Goal: Task Accomplishment & Management: Use online tool/utility

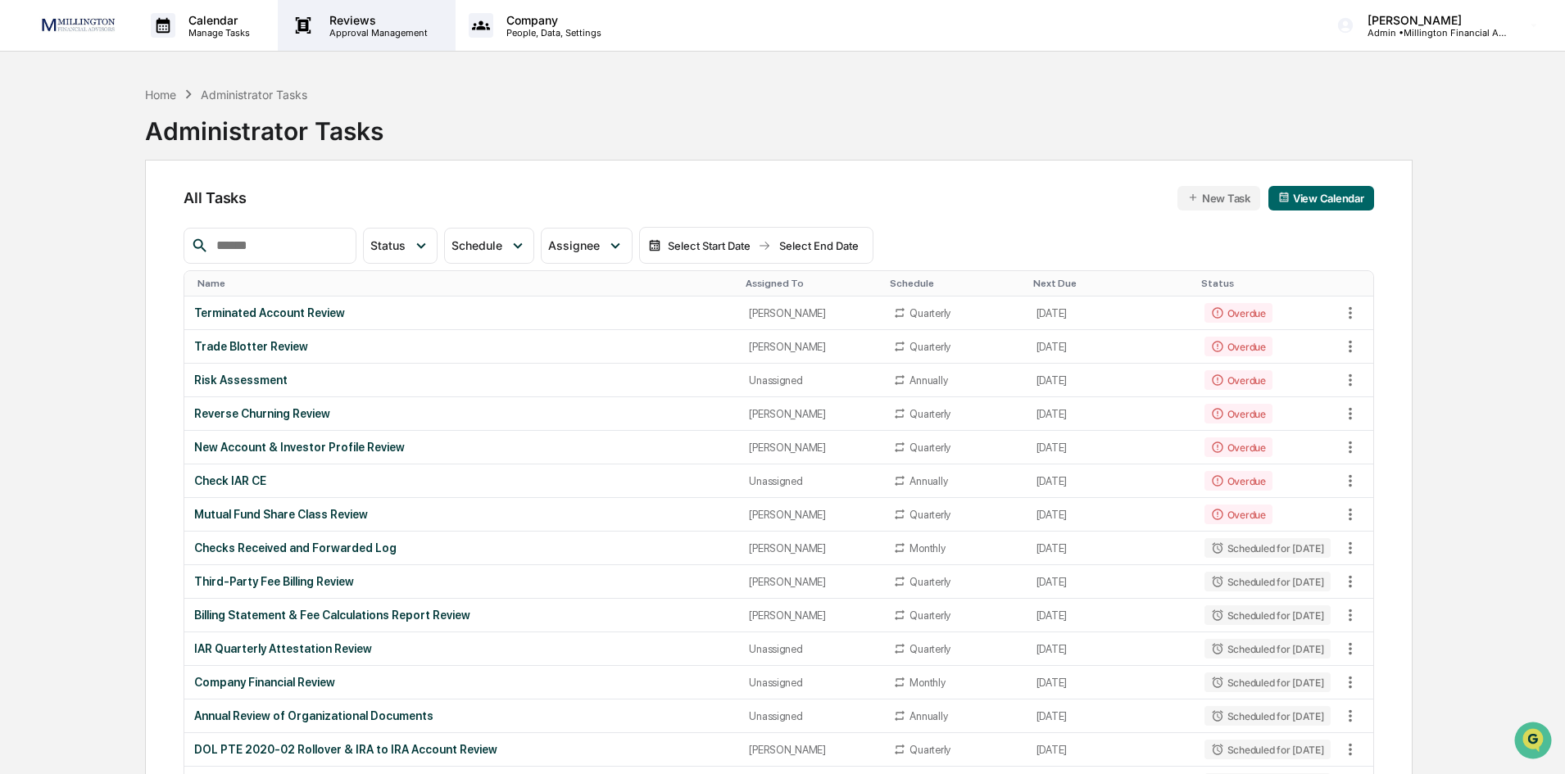
click at [387, 27] on p "Approval Management" at bounding box center [376, 32] width 120 height 11
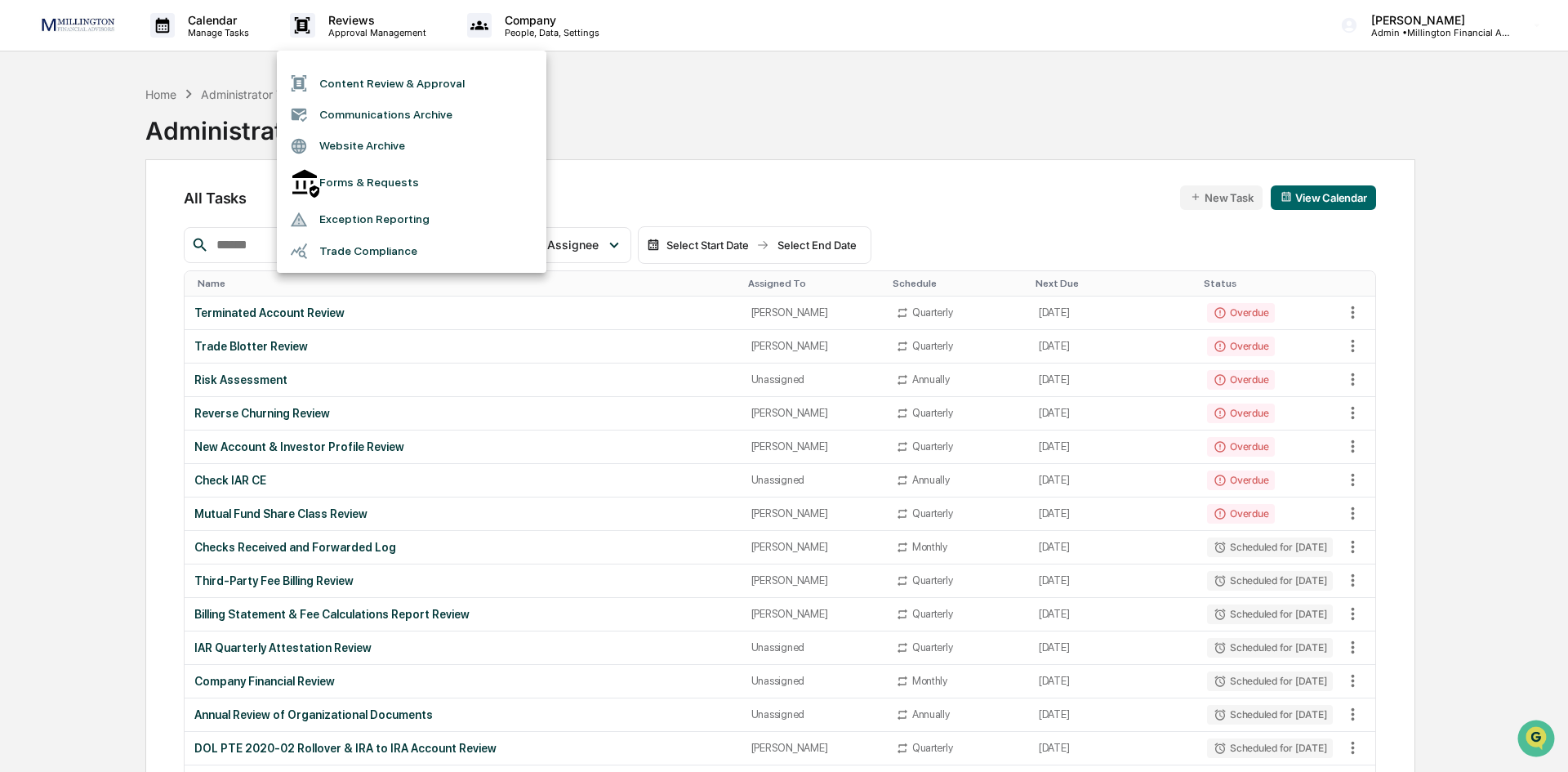
click at [379, 112] on li "Communications Archive" at bounding box center [412, 114] width 269 height 31
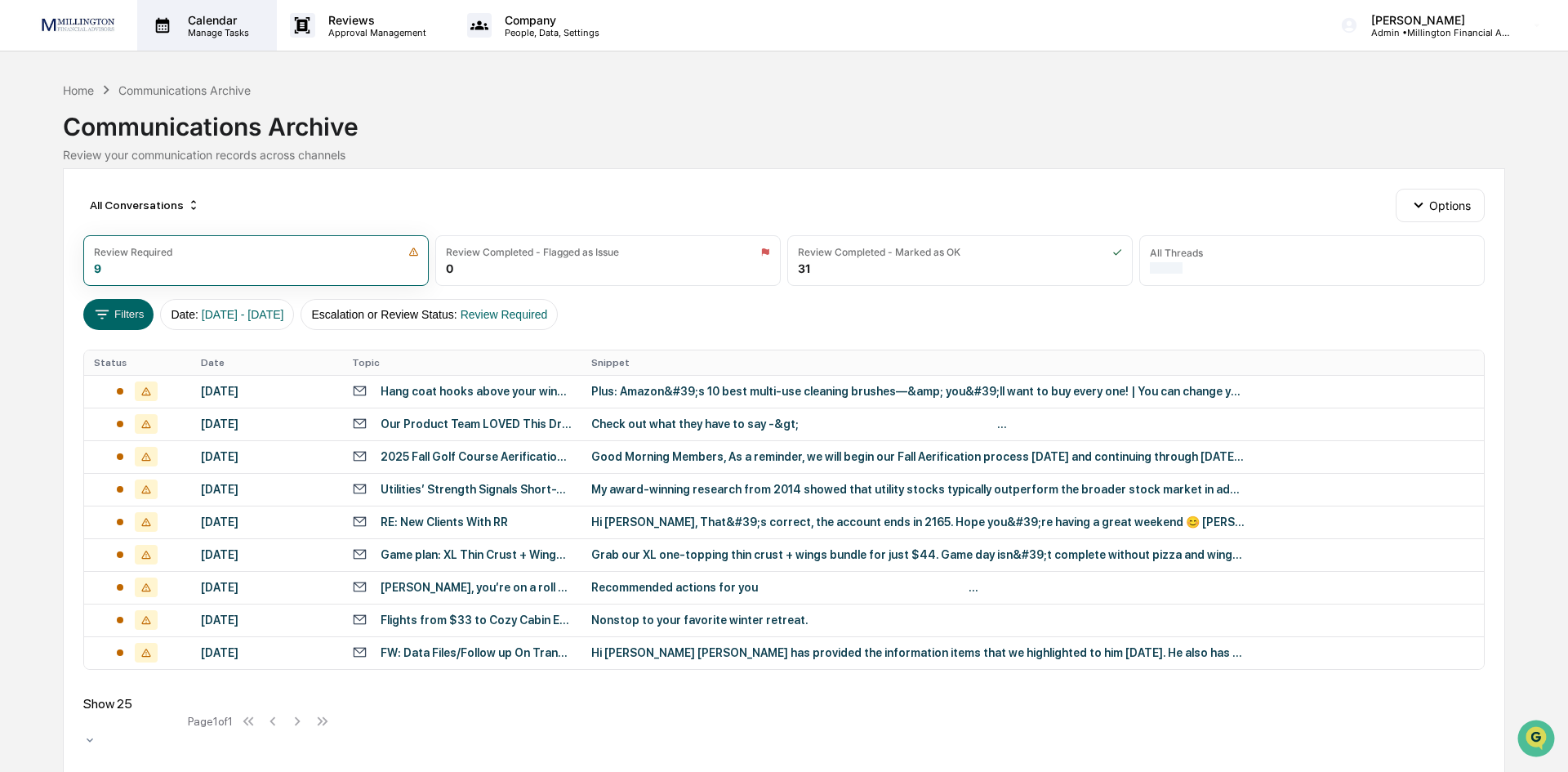
click at [188, 22] on p "Calendar" at bounding box center [215, 20] width 83 height 14
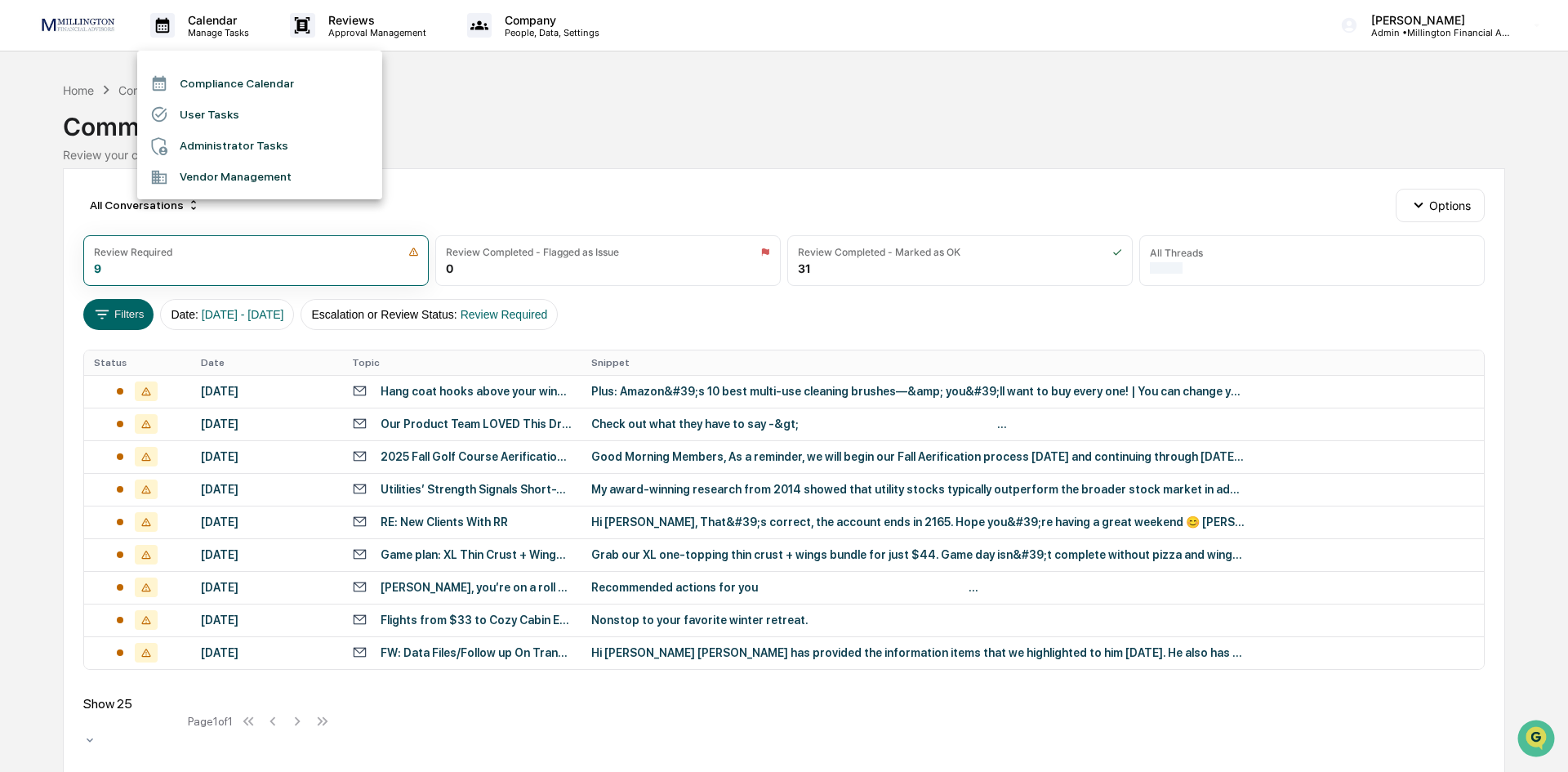
click at [219, 147] on li "Administrator Tasks" at bounding box center [260, 146] width 245 height 31
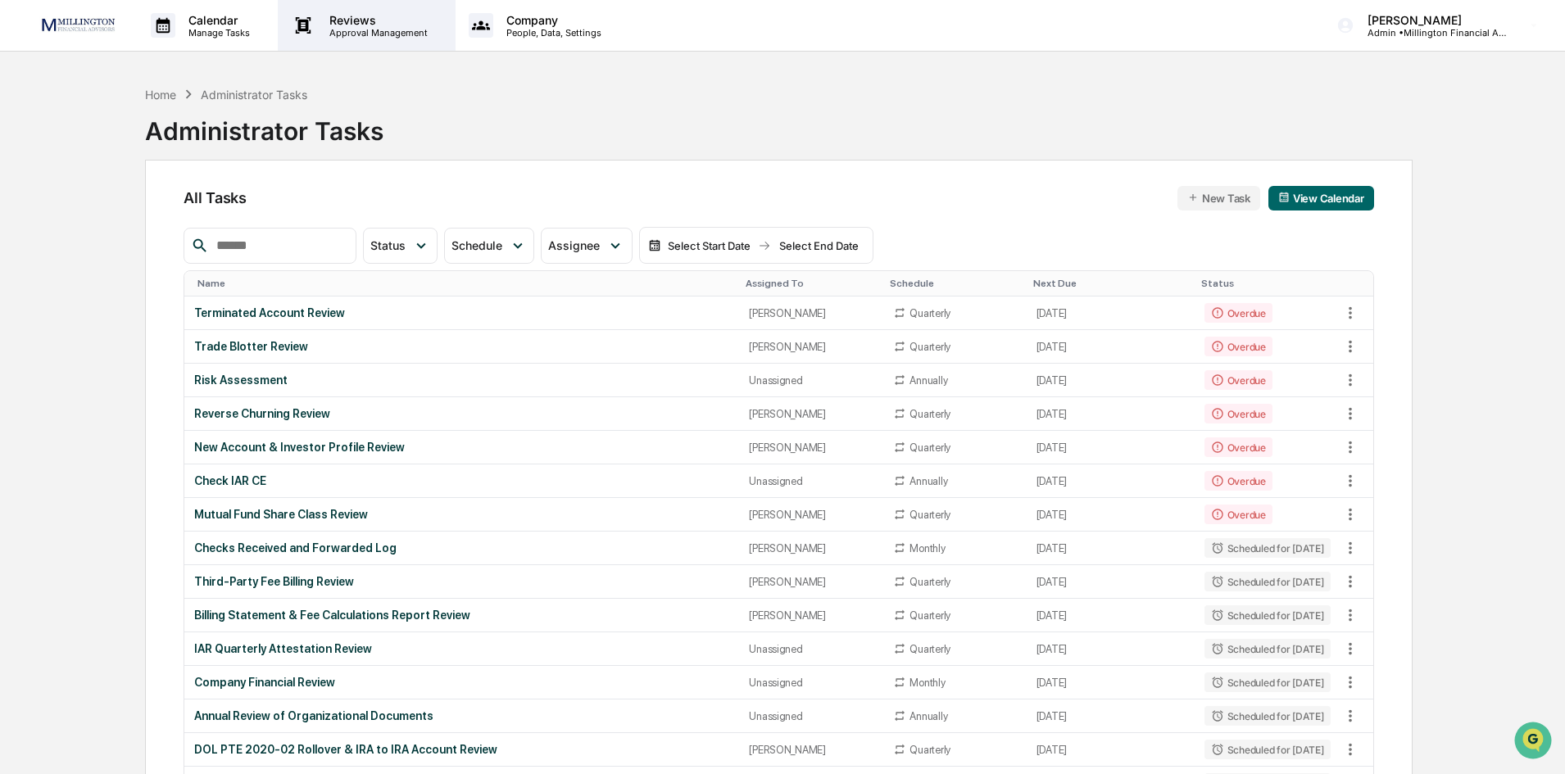
click at [410, 28] on p "Approval Management" at bounding box center [376, 32] width 120 height 11
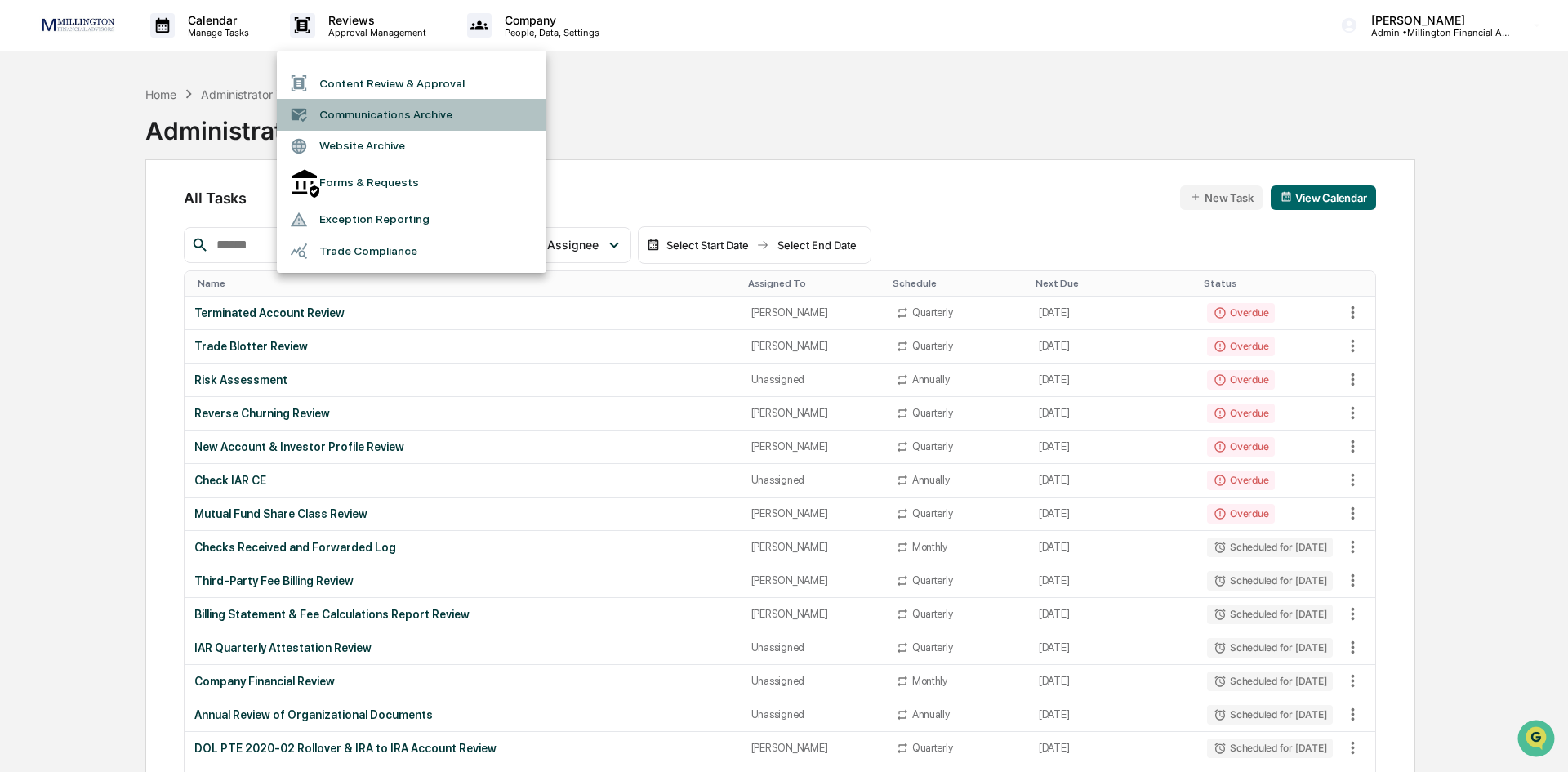
click at [392, 120] on li "Communications Archive" at bounding box center [412, 114] width 269 height 31
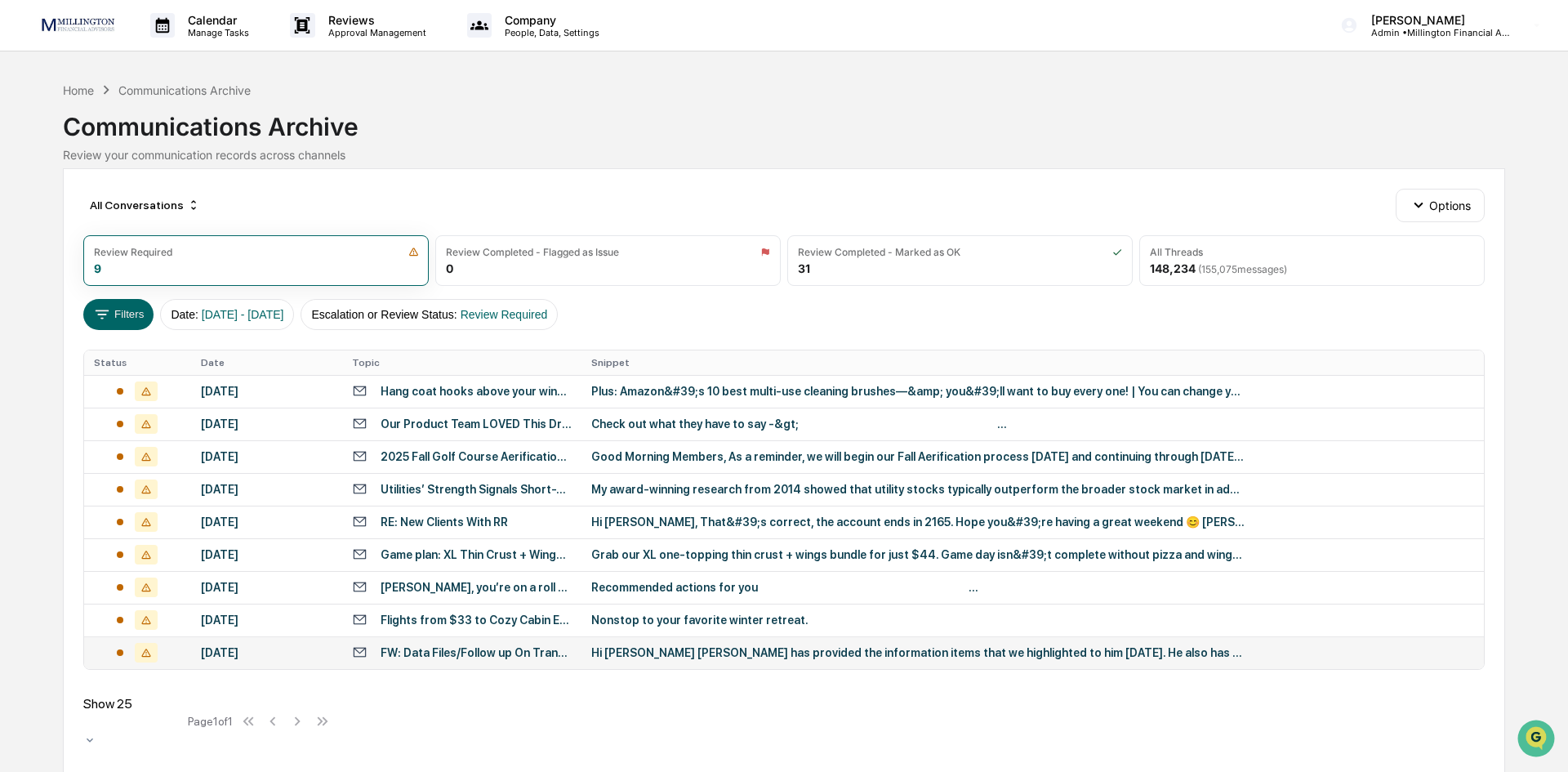
click at [230, 647] on div "[DATE]" at bounding box center [267, 652] width 132 height 13
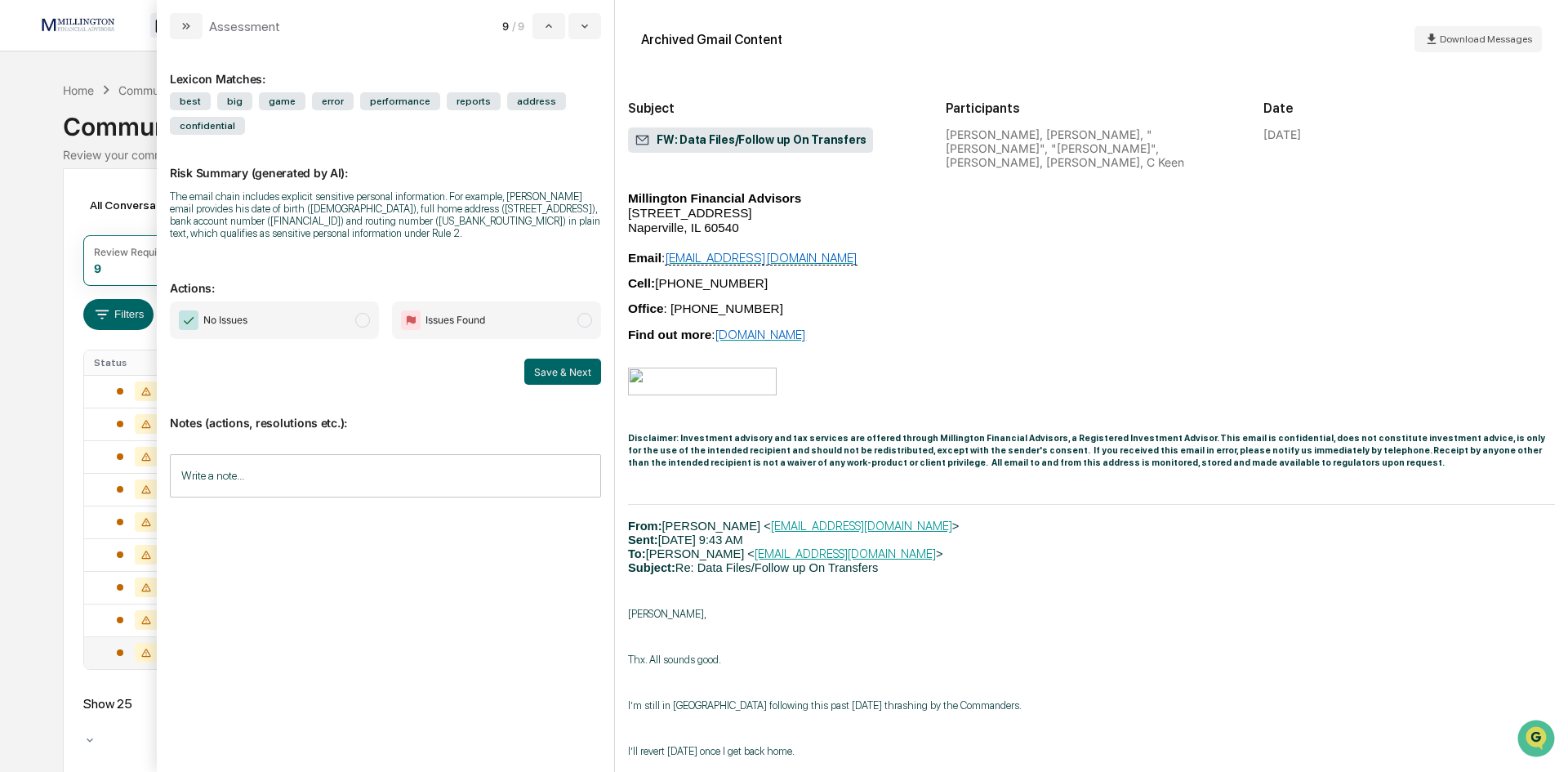
scroll to position [2288, 0]
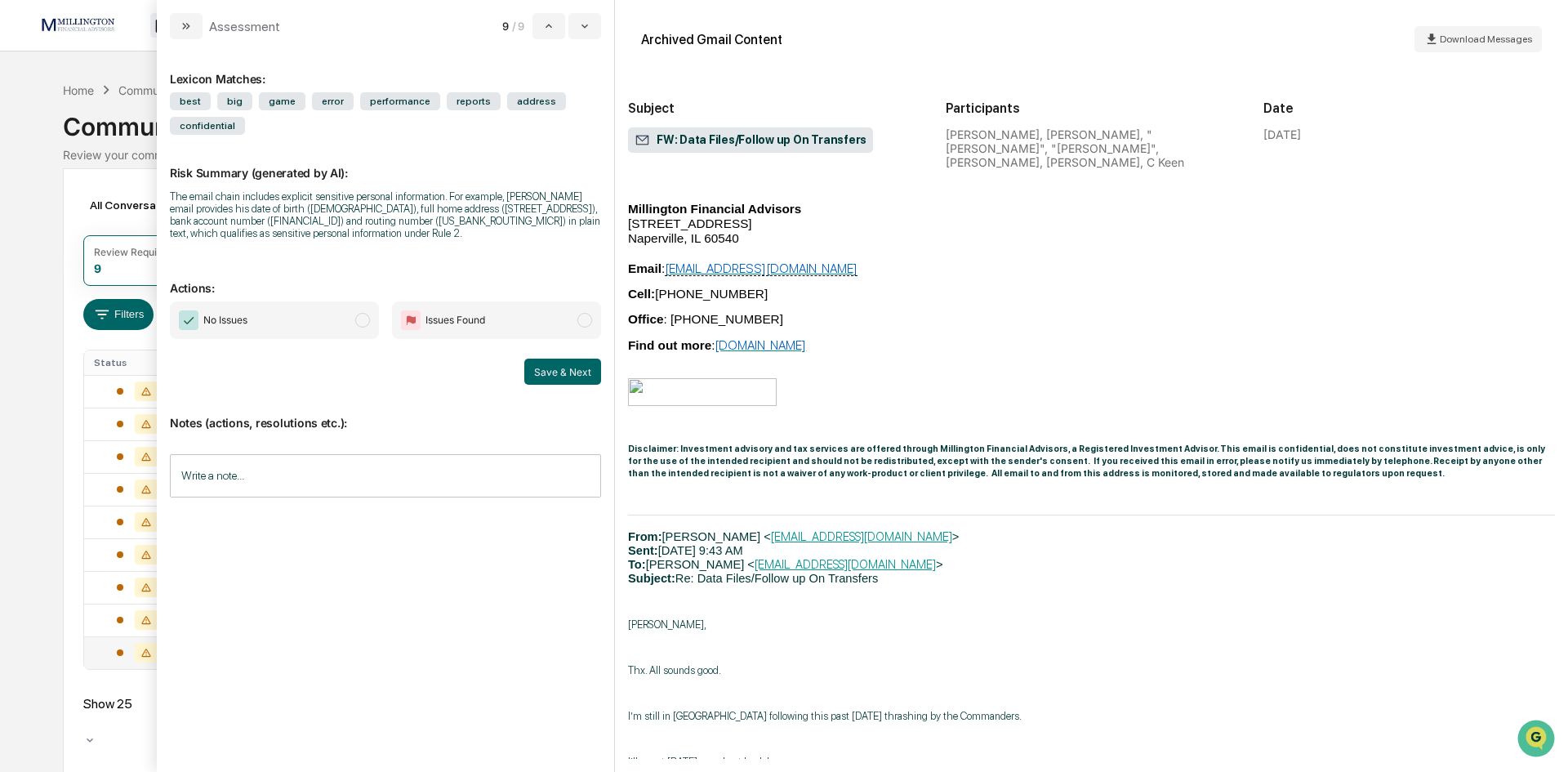
click at [367, 318] on span "modal" at bounding box center [362, 320] width 15 height 15
click at [256, 459] on input "Write a note..." at bounding box center [385, 476] width 432 height 43
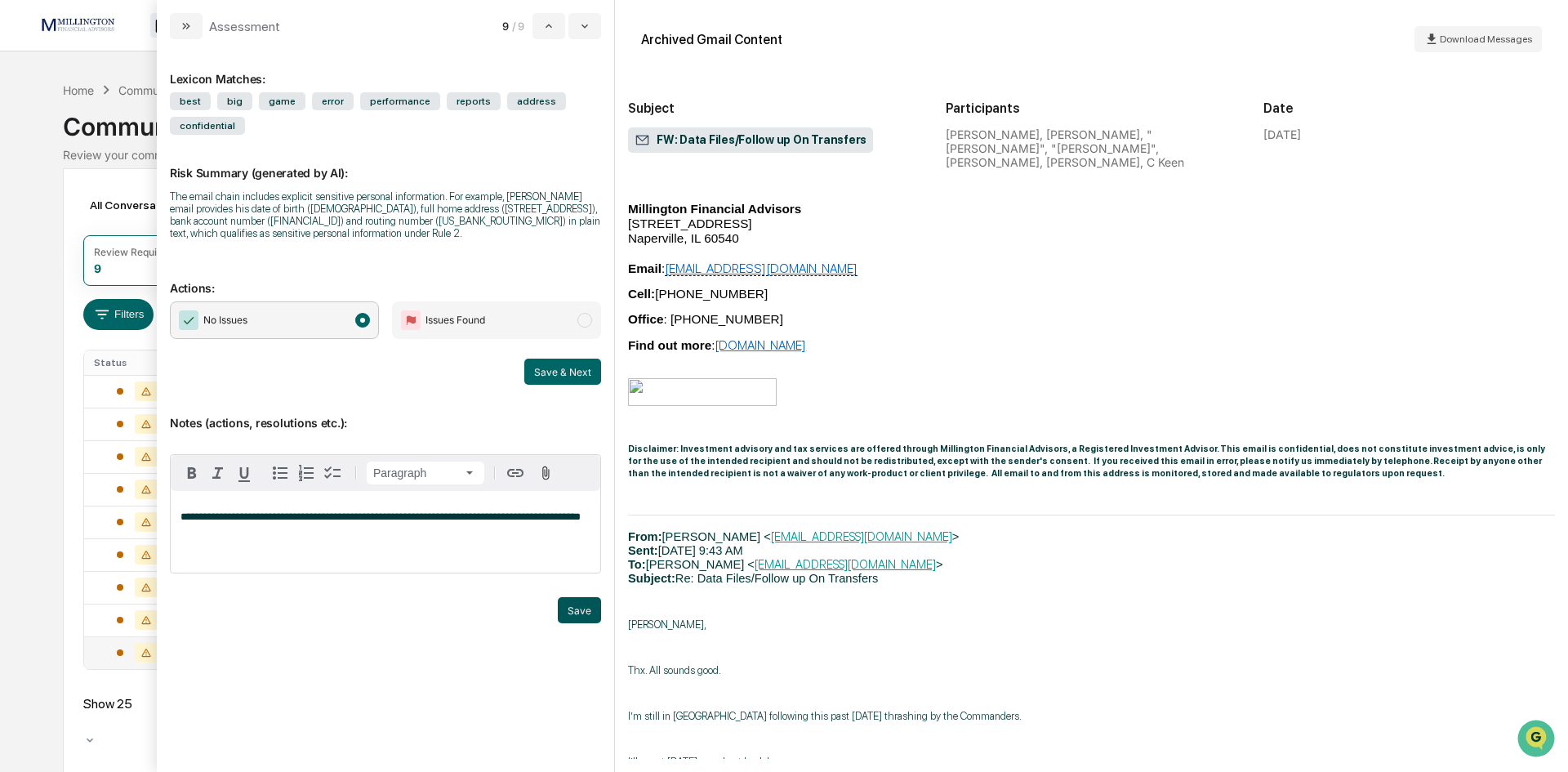
click at [572, 604] on button "Save" at bounding box center [579, 610] width 43 height 26
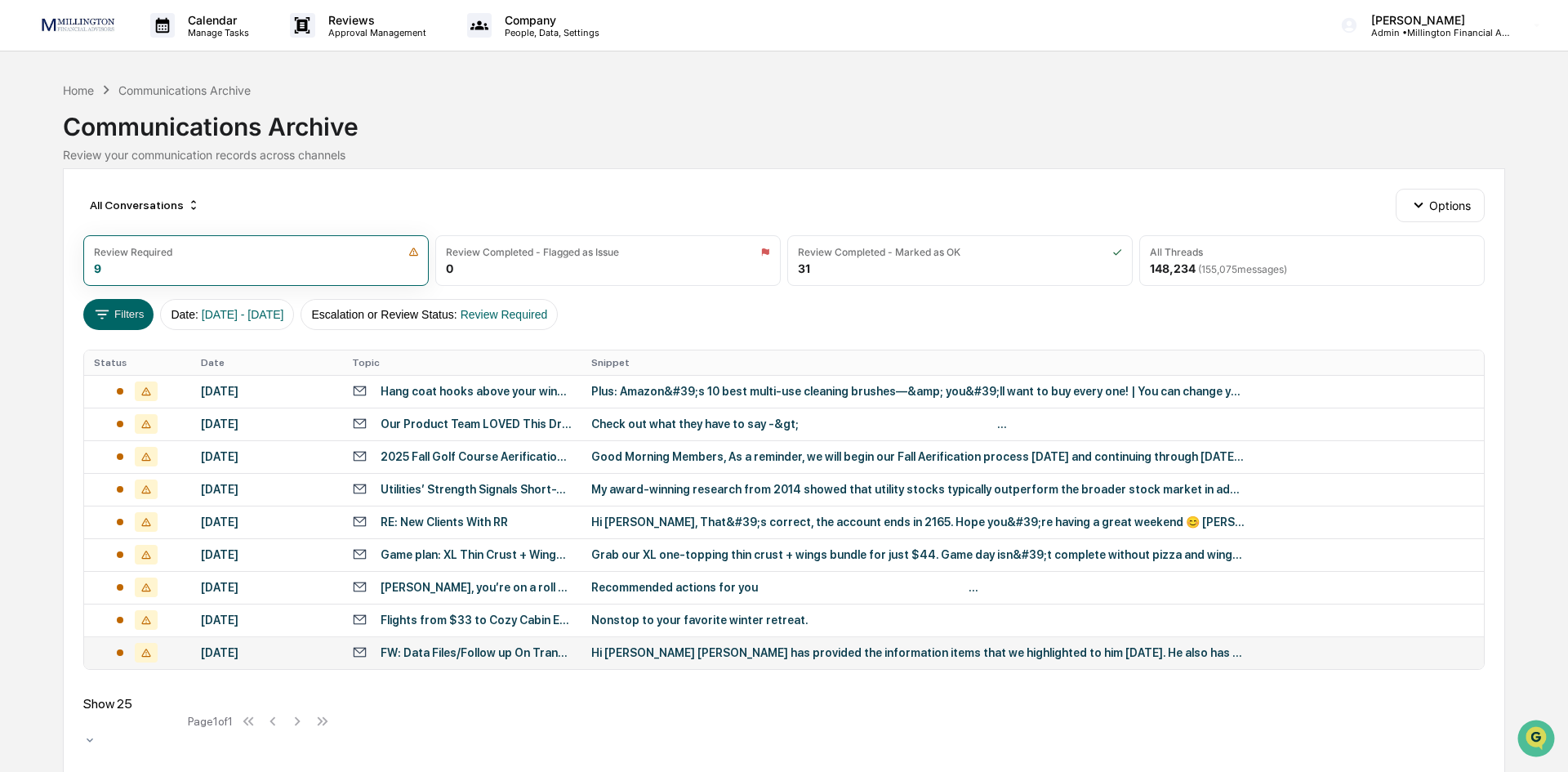
click at [49, 117] on div "Calendar Manage Tasks Reviews Approval Management Company People, Data, Setting…" at bounding box center [784, 390] width 1568 height 781
click at [407, 388] on div "Hang coat hooks above your window" at bounding box center [476, 391] width 191 height 13
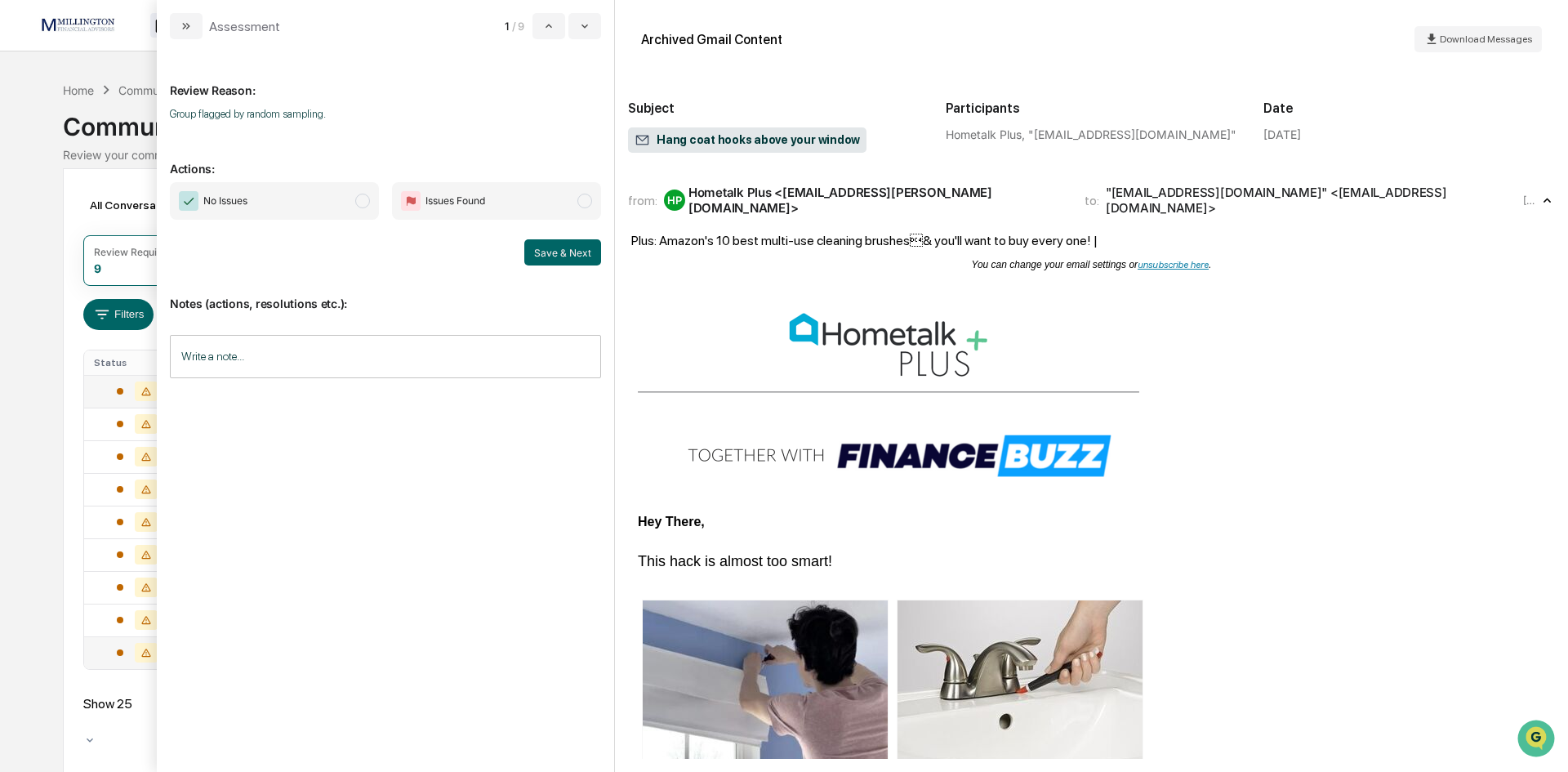
click at [367, 205] on span "modal" at bounding box center [362, 200] width 15 height 15
click at [541, 251] on button "Save & Next" at bounding box center [562, 252] width 77 height 26
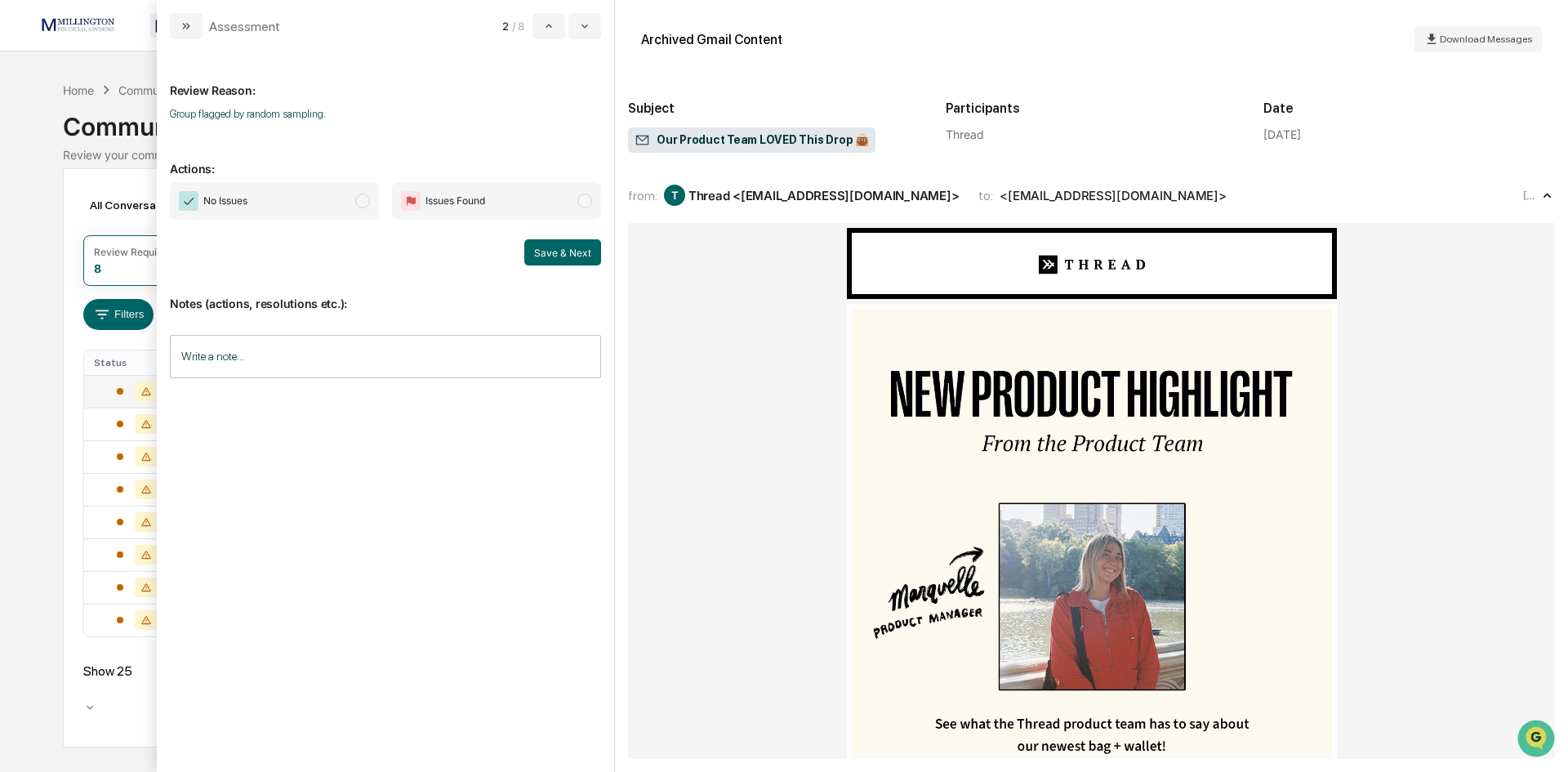
click at [541, 251] on button "Save & Next" at bounding box center [562, 252] width 77 height 26
click at [360, 200] on span "modal" at bounding box center [362, 200] width 15 height 15
click at [564, 259] on button "Save & Next" at bounding box center [562, 252] width 77 height 26
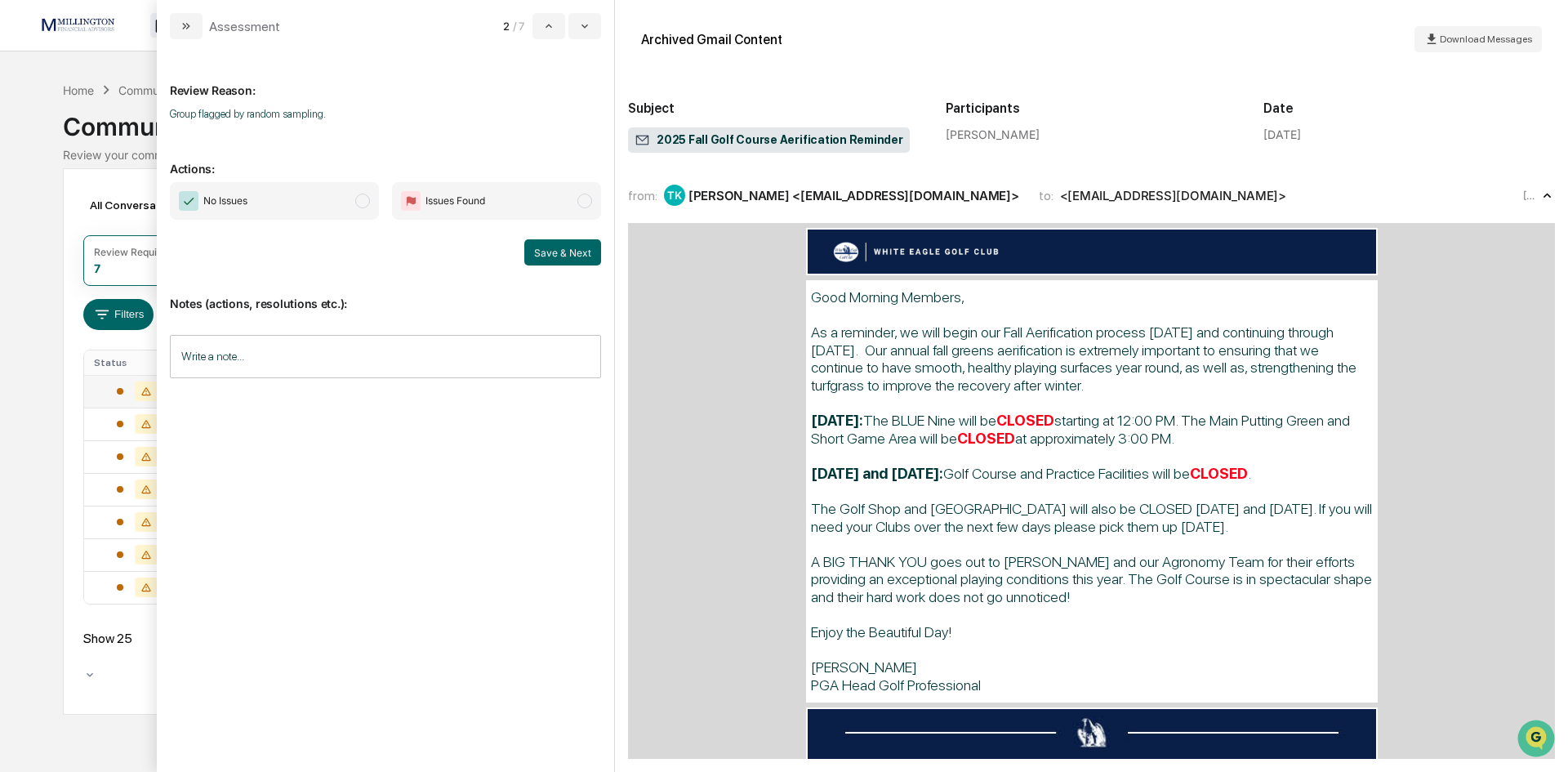
click at [365, 198] on span "modal" at bounding box center [362, 200] width 15 height 15
click at [558, 246] on button "Save & Next" at bounding box center [562, 252] width 77 height 26
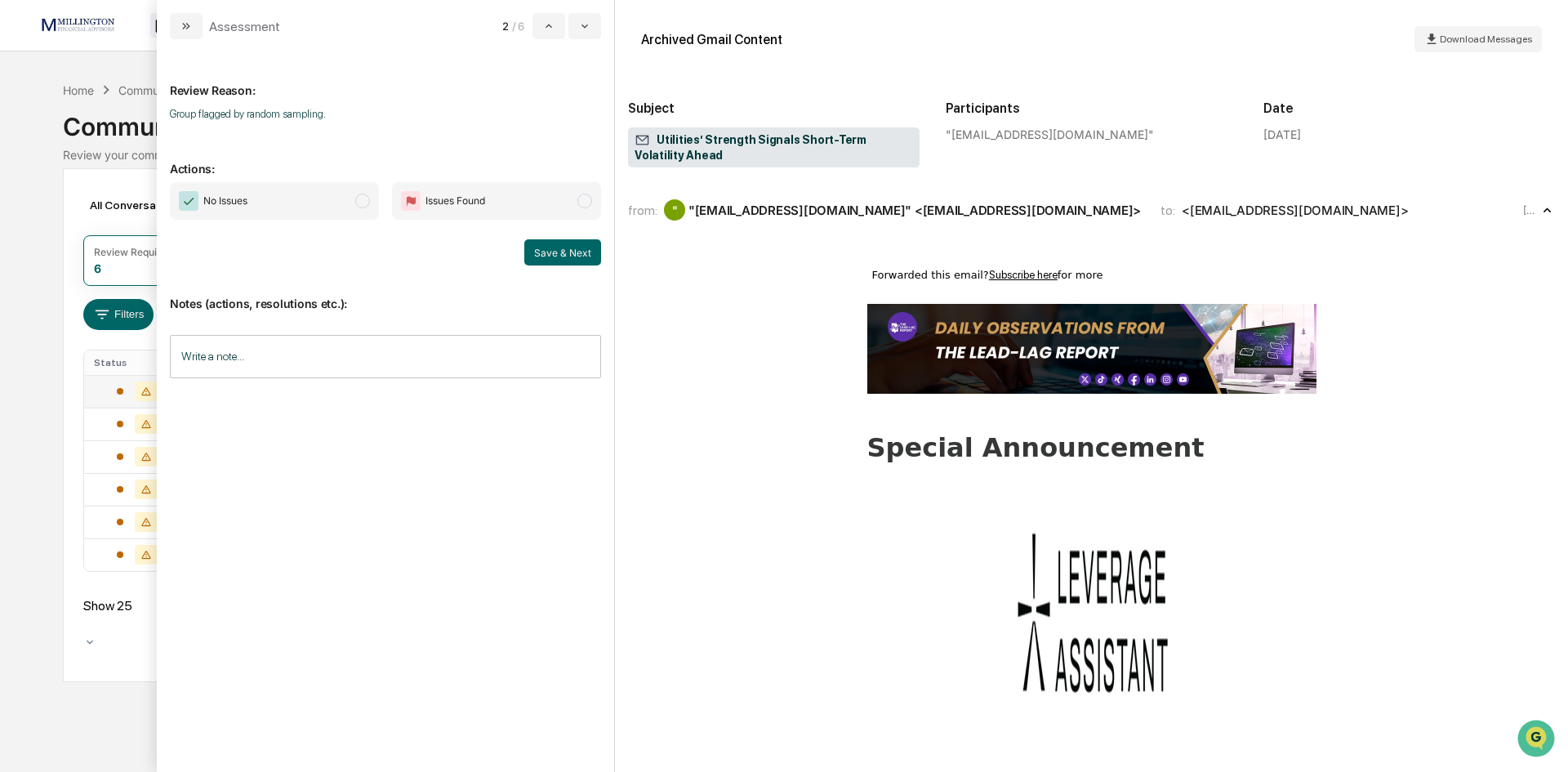
click at [363, 200] on span "modal" at bounding box center [362, 200] width 15 height 15
click at [578, 254] on button "Save & Next" at bounding box center [562, 252] width 77 height 26
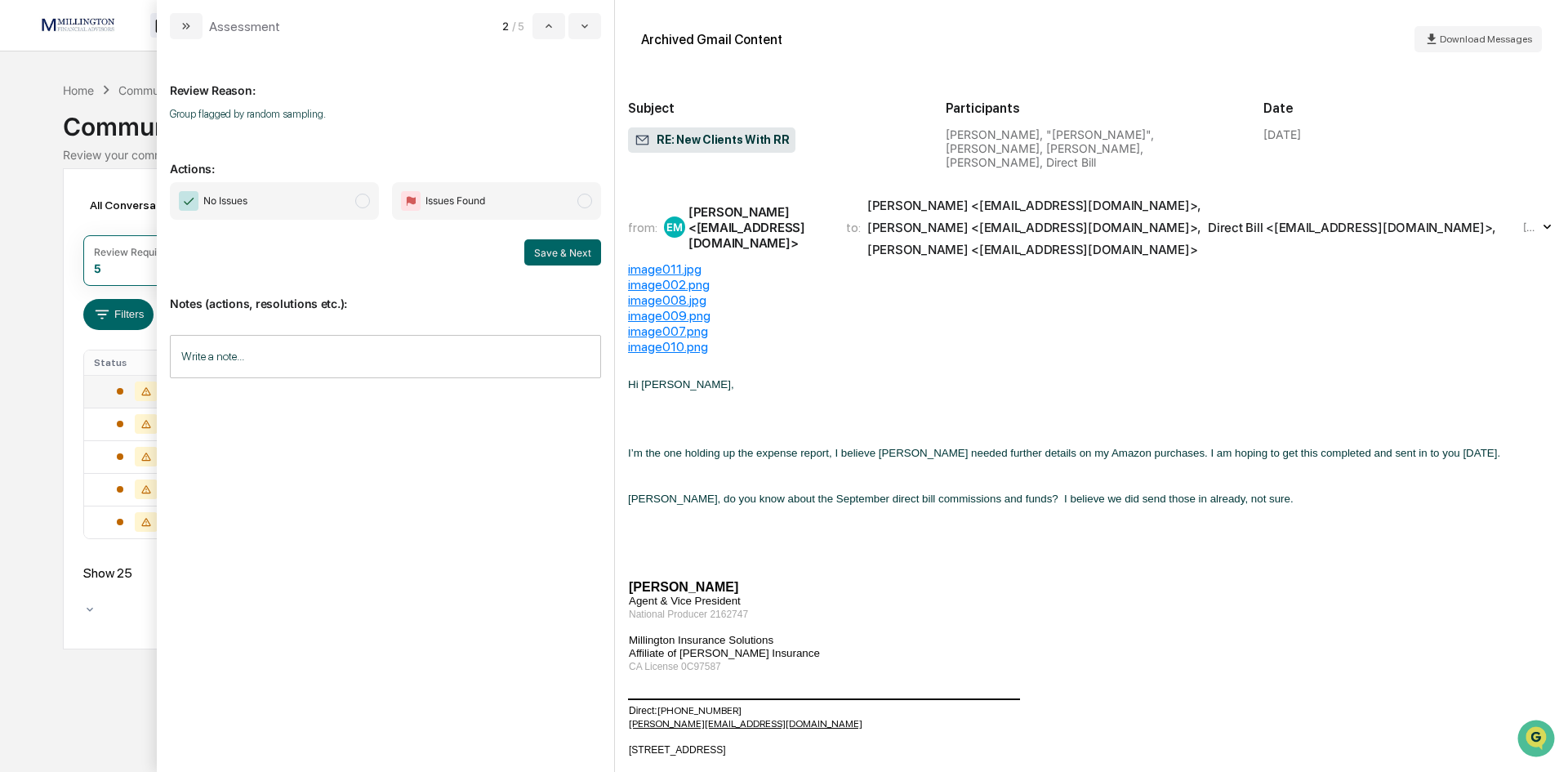
click at [359, 206] on span "modal" at bounding box center [362, 200] width 15 height 15
click at [575, 252] on button "Save & Next" at bounding box center [562, 252] width 77 height 26
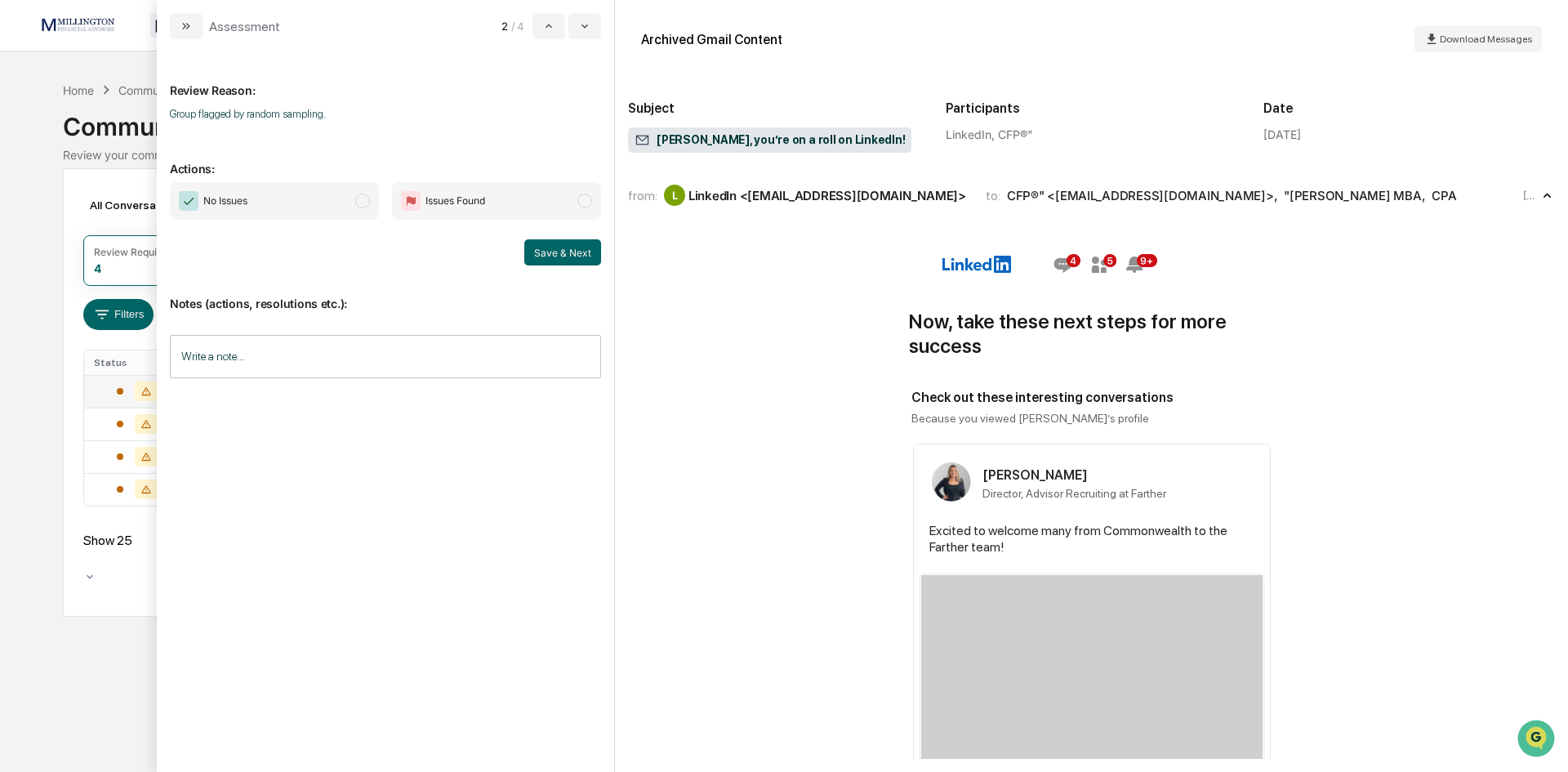
click at [360, 198] on span "modal" at bounding box center [362, 200] width 15 height 15
click at [573, 249] on button "Save & Next" at bounding box center [562, 252] width 77 height 26
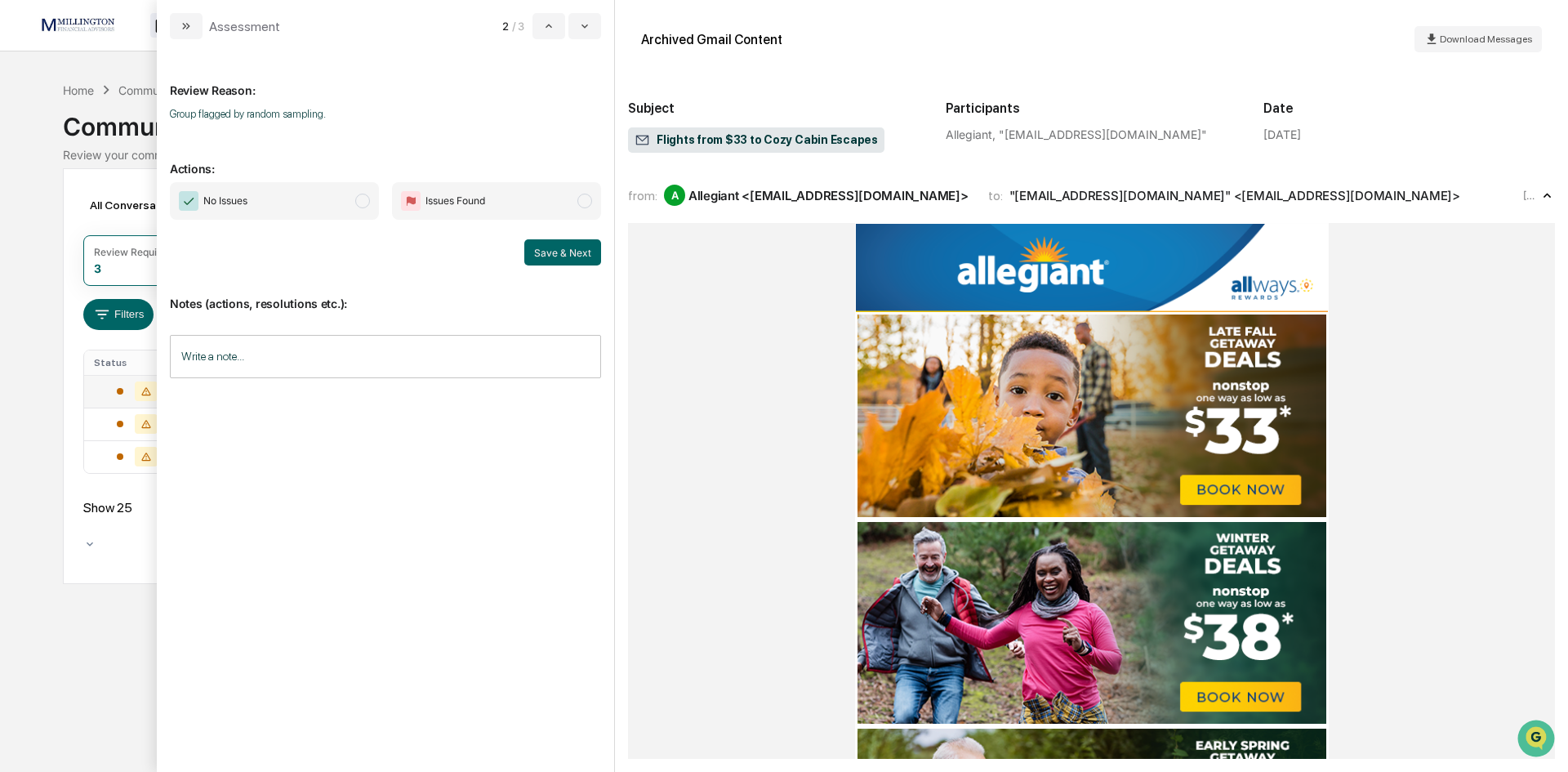
click at [364, 205] on span "modal" at bounding box center [362, 200] width 15 height 15
click at [563, 250] on button "Save & Next" at bounding box center [562, 252] width 77 height 26
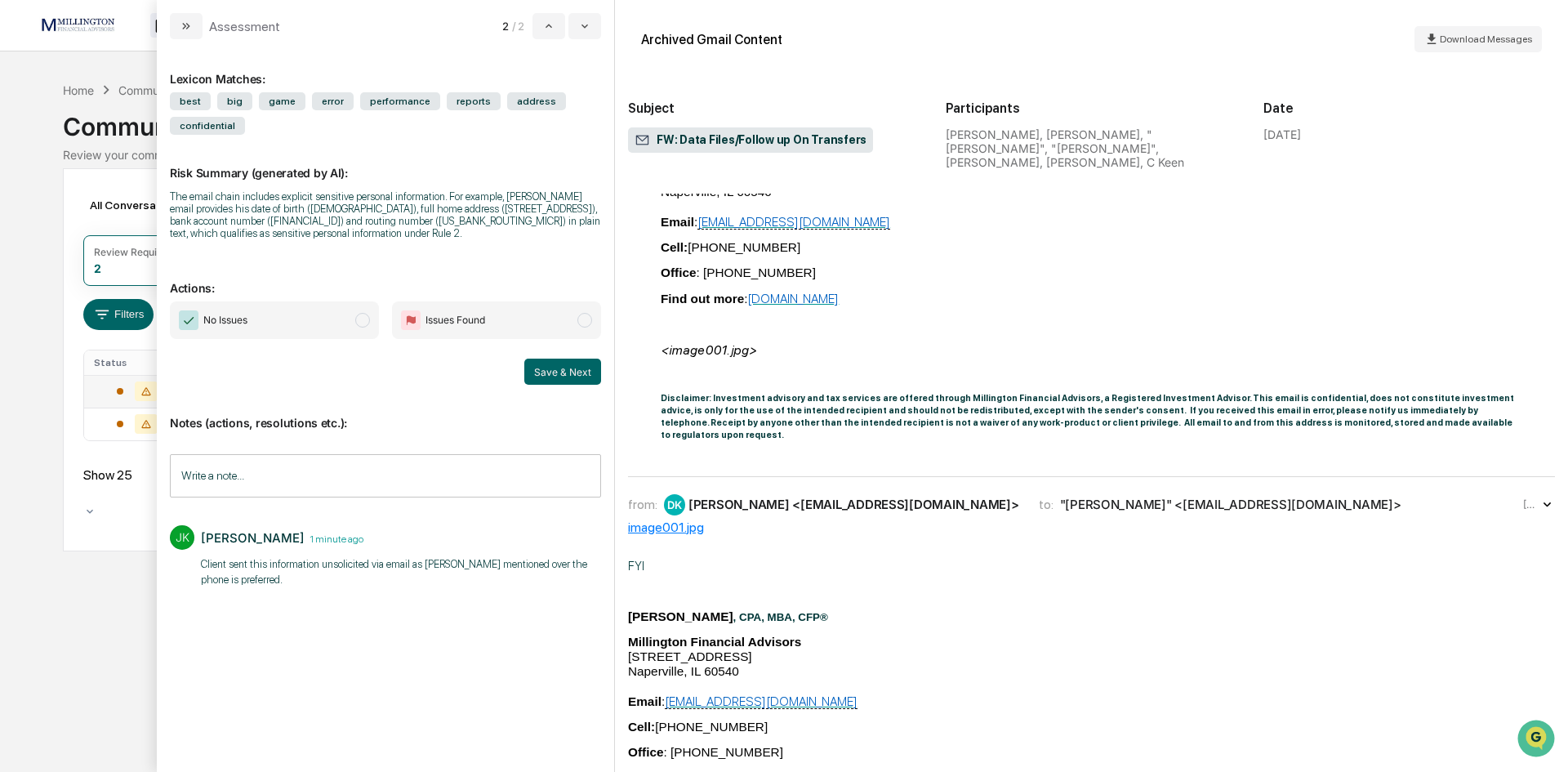
scroll to position [1471, 0]
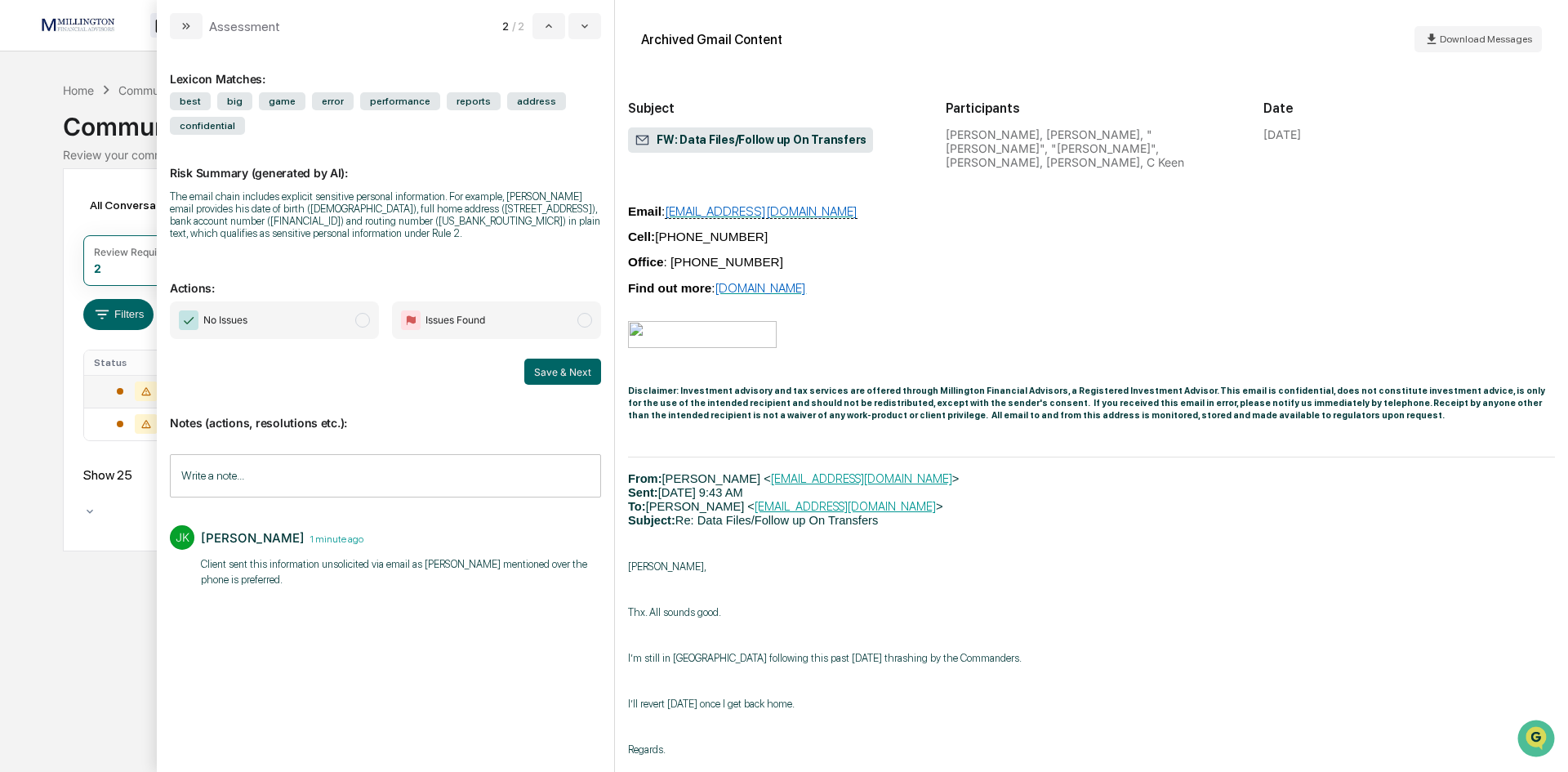
click at [369, 321] on span "modal" at bounding box center [362, 320] width 15 height 15
click at [547, 366] on button "Save & Next" at bounding box center [562, 372] width 77 height 26
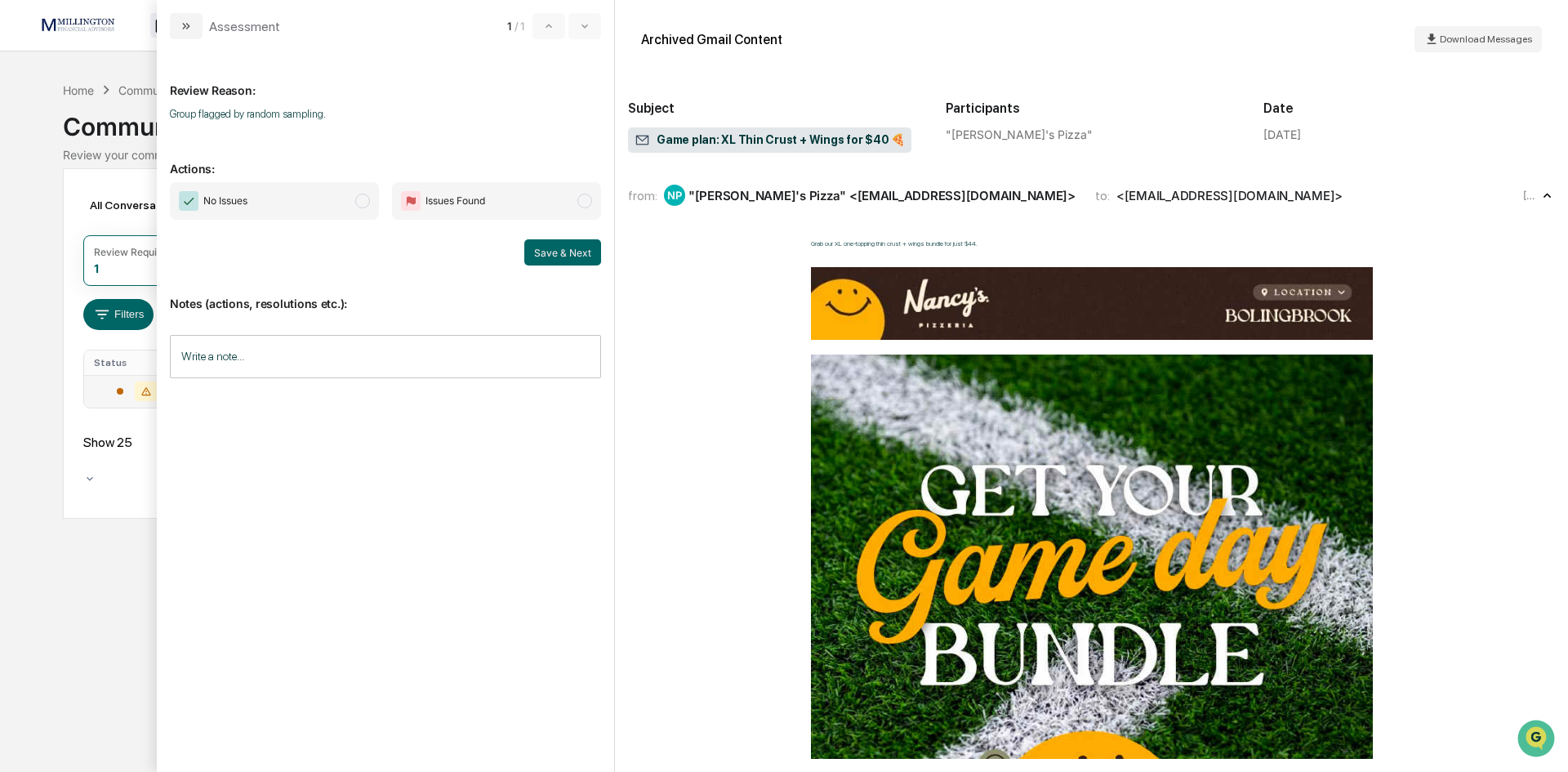
click at [364, 196] on span "modal" at bounding box center [362, 200] width 15 height 15
click at [576, 253] on button "Save & Next" at bounding box center [562, 252] width 77 height 26
